Goal: Information Seeking & Learning: Check status

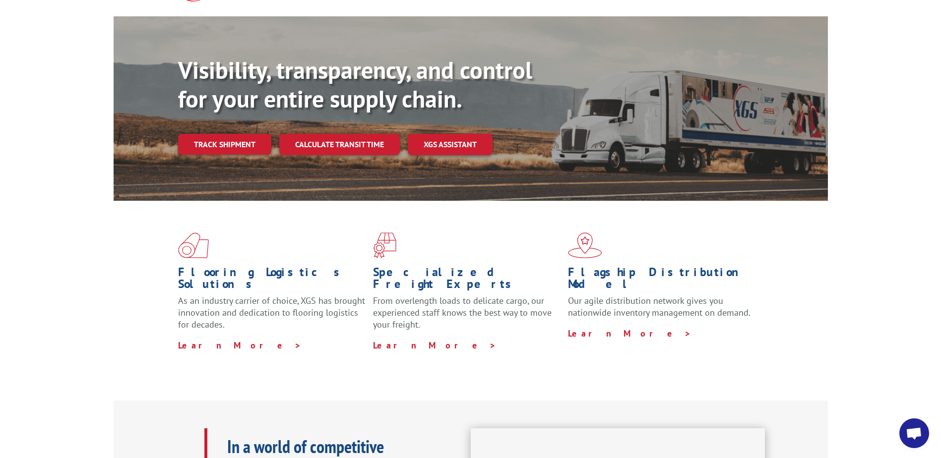
scroll to position [50, 0]
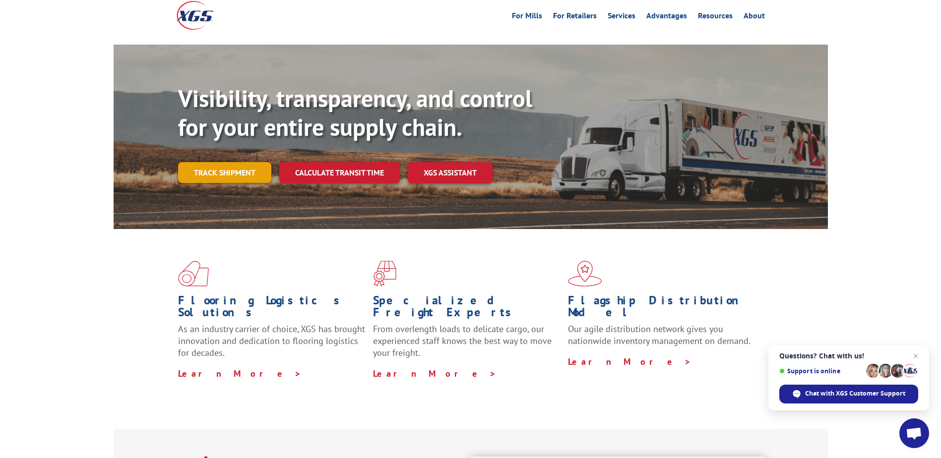
click at [226, 162] on link "Track shipment" at bounding box center [224, 172] width 93 height 21
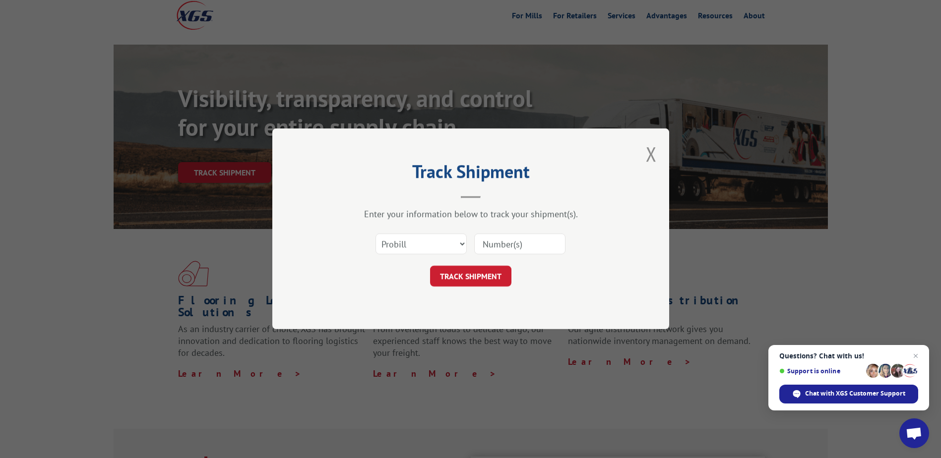
click at [527, 248] on input at bounding box center [519, 244] width 91 height 21
paste input "612766873"
type input "612766873"
click at [466, 277] on button "TRACK SHIPMENT" at bounding box center [470, 276] width 81 height 21
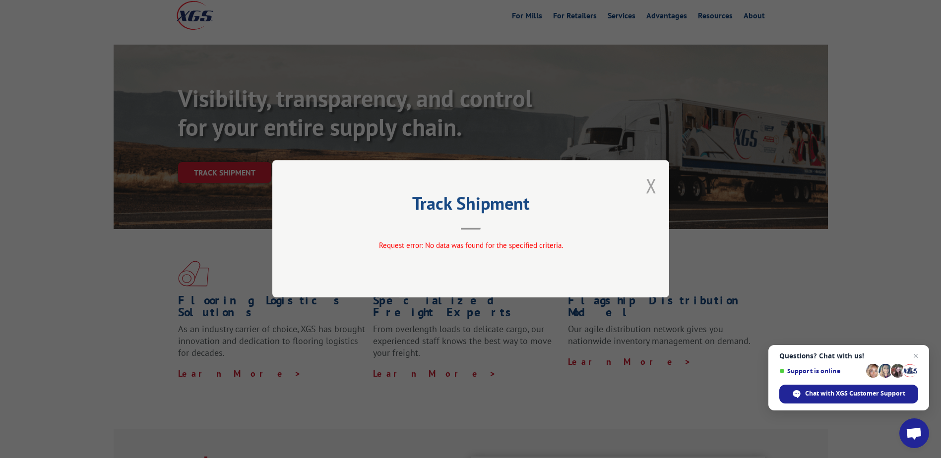
click at [649, 185] on button "Close modal" at bounding box center [651, 186] width 11 height 26
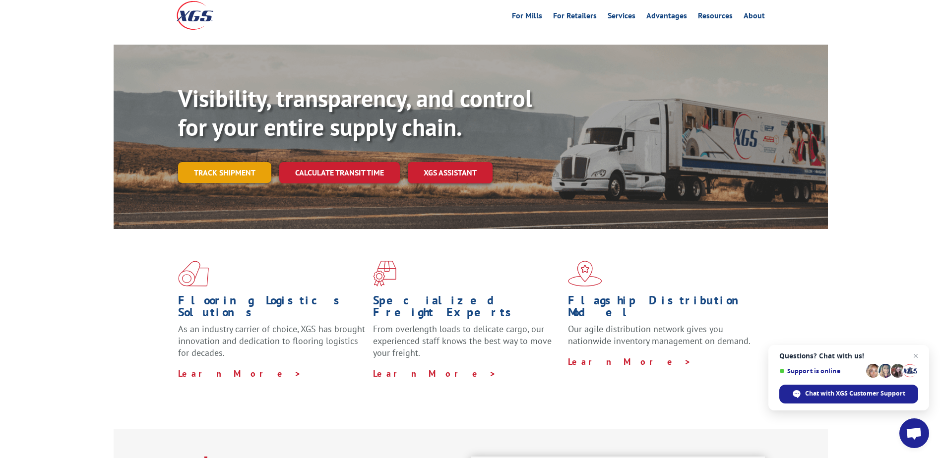
click at [233, 162] on link "Track shipment" at bounding box center [224, 172] width 93 height 21
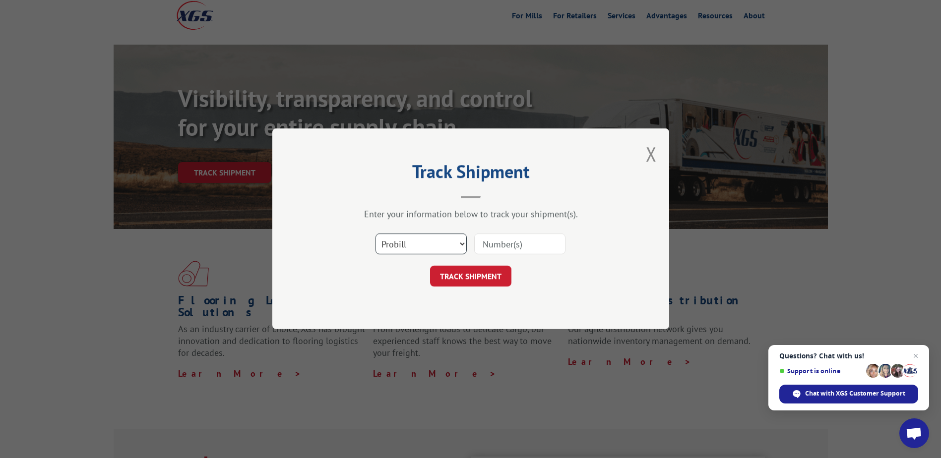
click at [461, 243] on select "Select category... Probill BOL PO" at bounding box center [420, 244] width 91 height 21
select select "bol"
click at [375, 234] on select "Select category... Probill BOL PO" at bounding box center [420, 244] width 91 height 21
click at [495, 245] on input at bounding box center [519, 244] width 91 height 21
paste input "612766873"
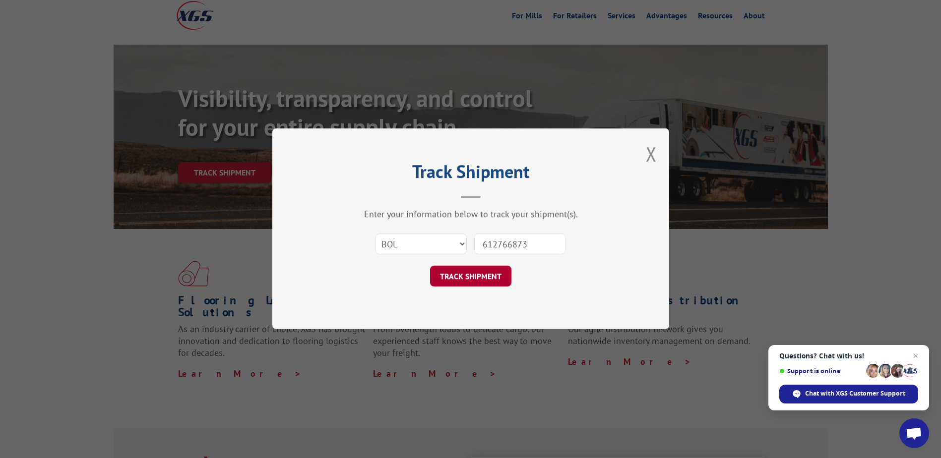
type input "612766873"
click at [482, 283] on button "TRACK SHIPMENT" at bounding box center [470, 276] width 81 height 21
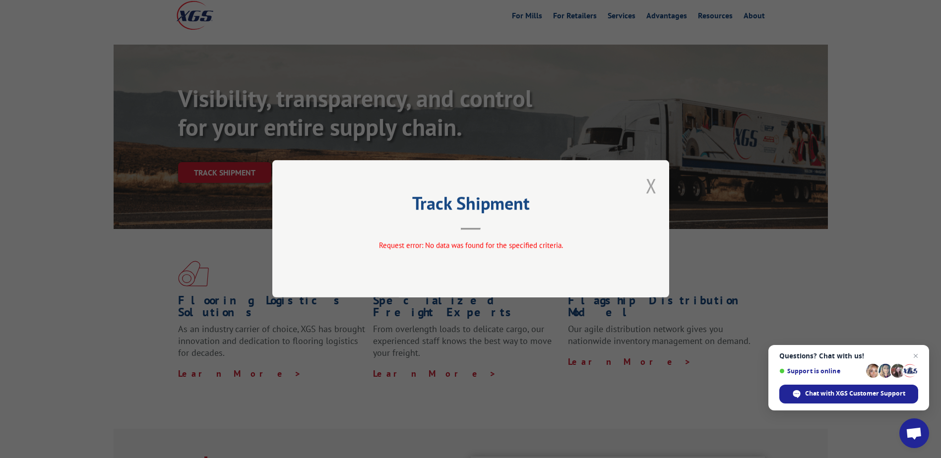
click at [647, 178] on button "Close modal" at bounding box center [651, 186] width 11 height 26
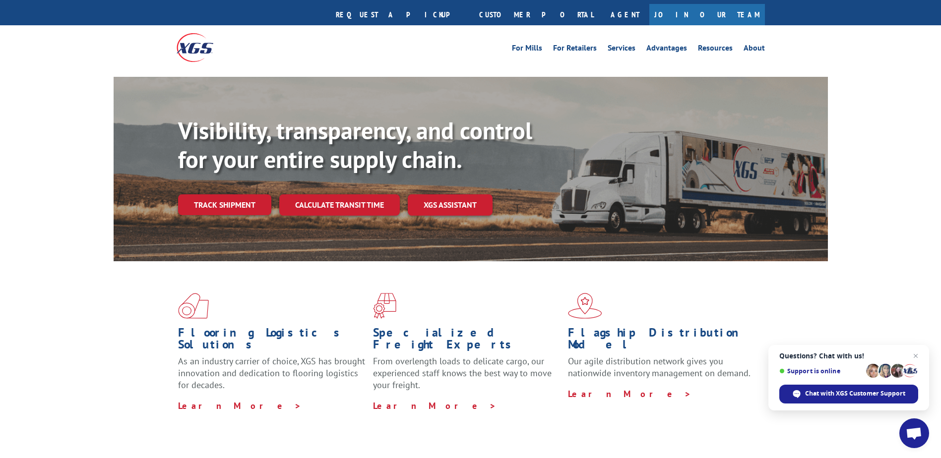
scroll to position [0, 0]
